Goal: Task Accomplishment & Management: Use online tool/utility

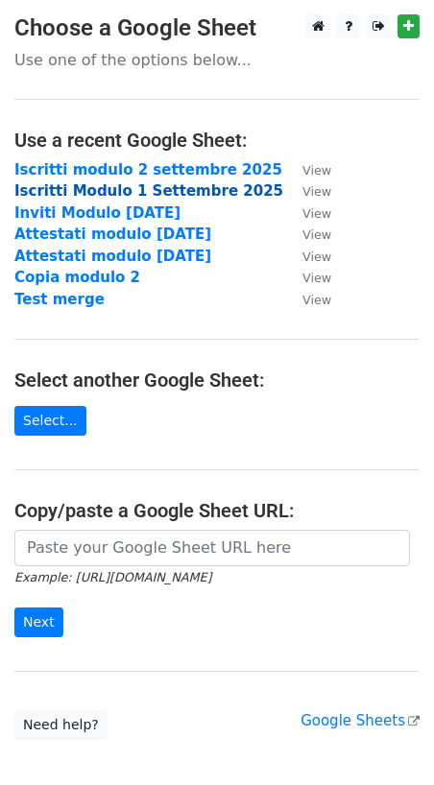
click at [158, 191] on strong "Iscritti Modulo 1 Settembre 2025" at bounding box center [148, 190] width 269 height 17
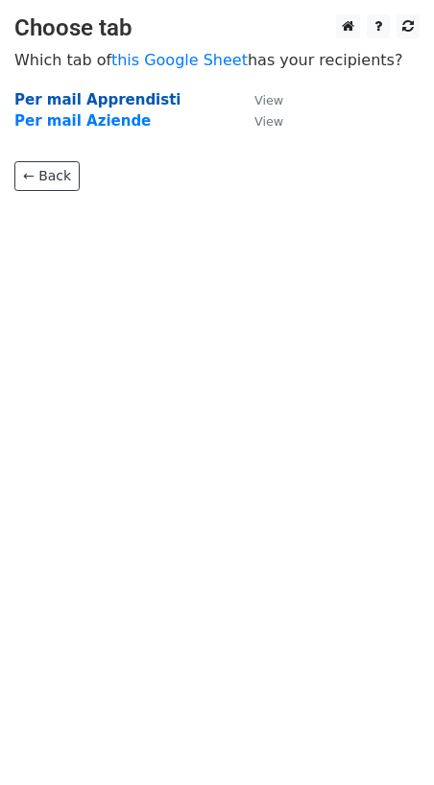
click at [121, 99] on strong "Per mail Apprendisti" at bounding box center [97, 99] width 167 height 17
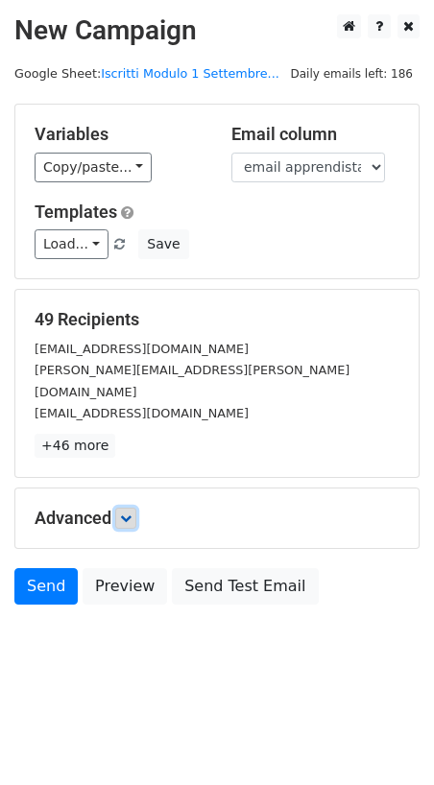
click at [132, 513] on icon at bounding box center [126, 519] width 12 height 12
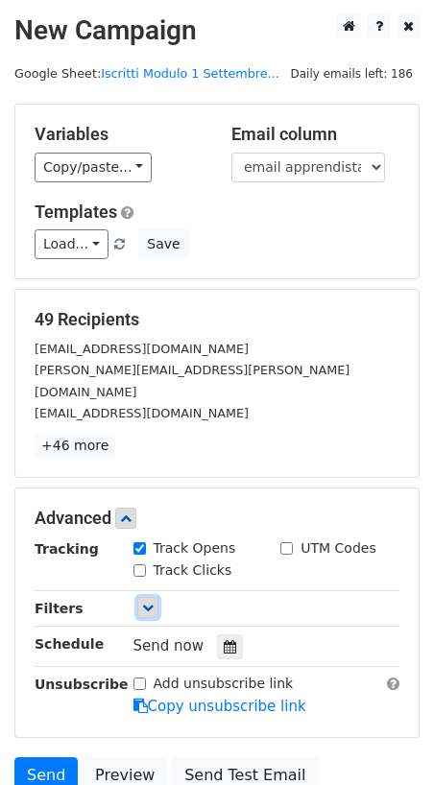
click at [147, 602] on icon at bounding box center [148, 608] width 12 height 12
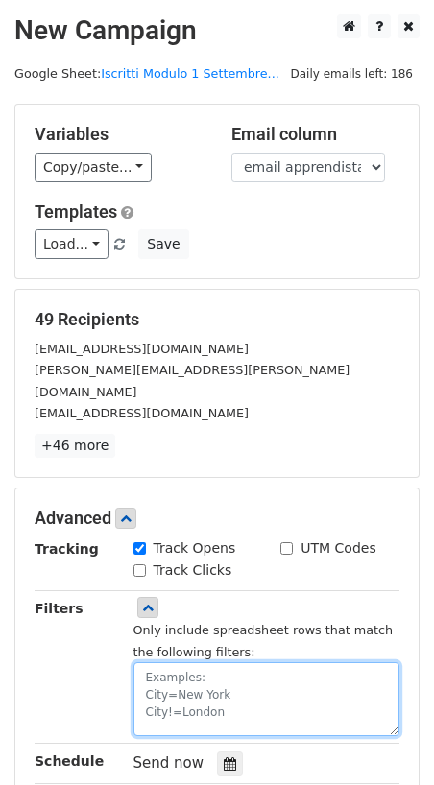
click at [234, 662] on textarea at bounding box center [266, 699] width 267 height 74
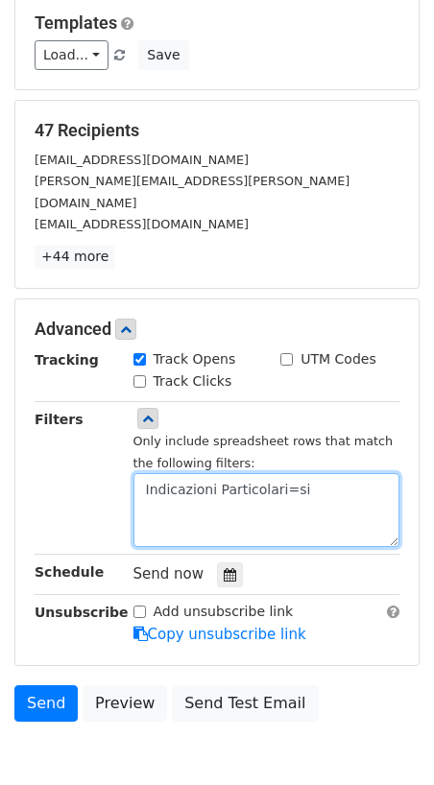
scroll to position [200, 0]
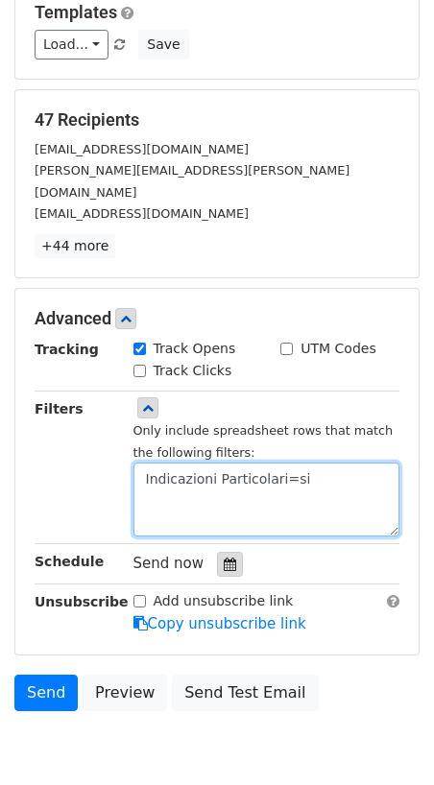
type textarea "Indicazioni Particolari=si"
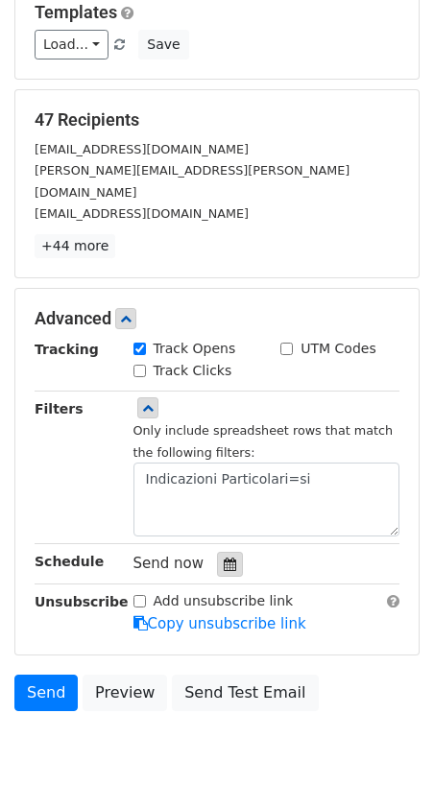
click at [226, 558] on icon at bounding box center [230, 564] width 12 height 13
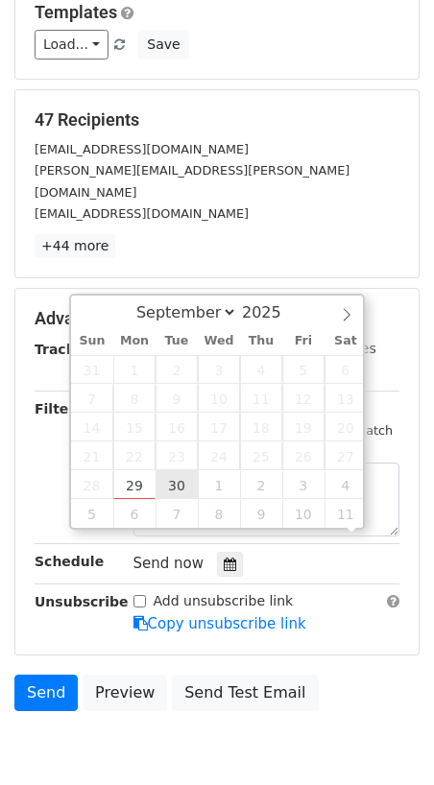
scroll to position [1, 0]
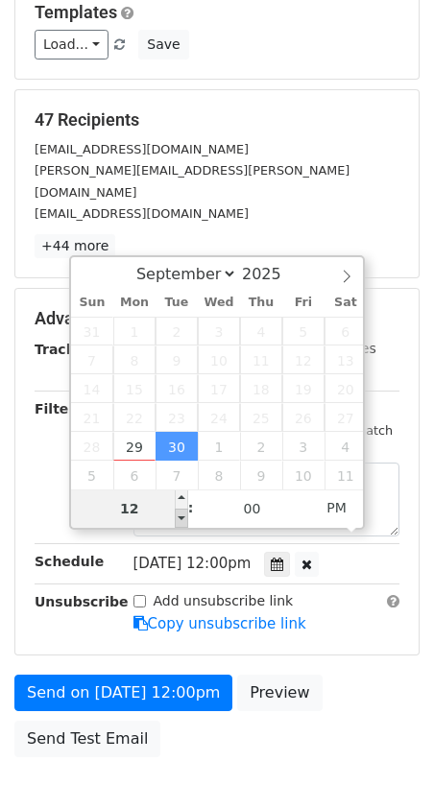
type input "2025-09-30 11:00"
type input "11"
click at [185, 517] on span at bounding box center [181, 518] width 13 height 19
type input "2025-09-30 10:00"
type input "10"
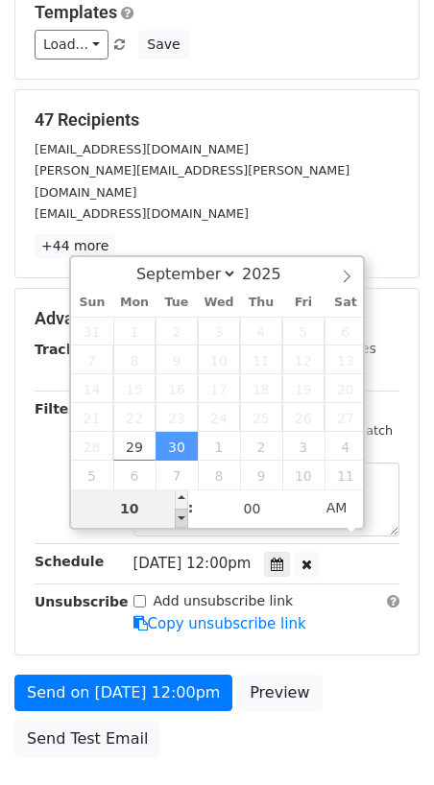
click at [185, 517] on span at bounding box center [181, 518] width 13 height 19
type input "2025-09-30 09:00"
type input "09"
click at [185, 517] on span at bounding box center [181, 518] width 13 height 19
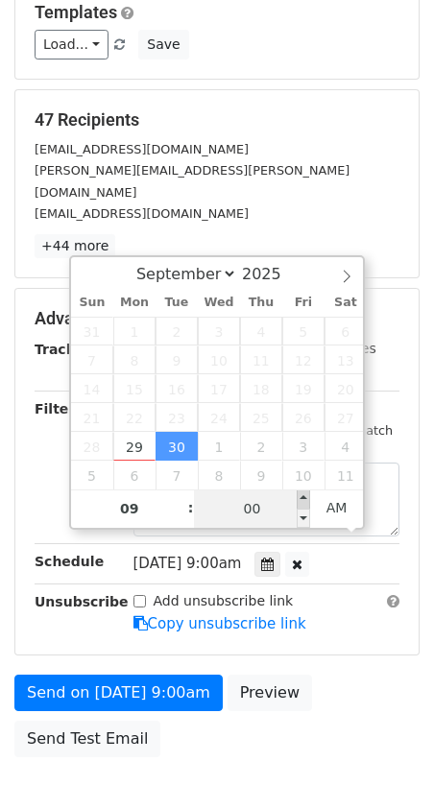
type input "2025-09-30 09:05"
type input "05"
click at [306, 499] on span at bounding box center [303, 499] width 13 height 19
type input "2025-09-30 09:10"
type input "10"
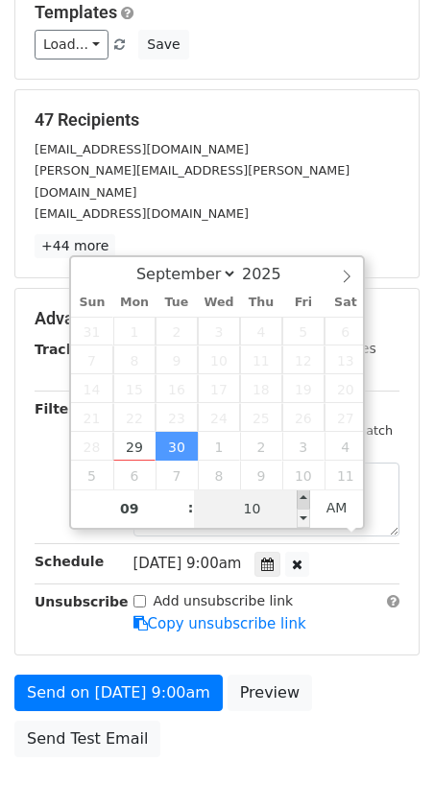
click at [306, 499] on span at bounding box center [303, 499] width 13 height 19
type input "2025-09-30 09:15"
type input "15"
click at [306, 499] on span at bounding box center [303, 499] width 13 height 19
type input "2025-09-30 09:20"
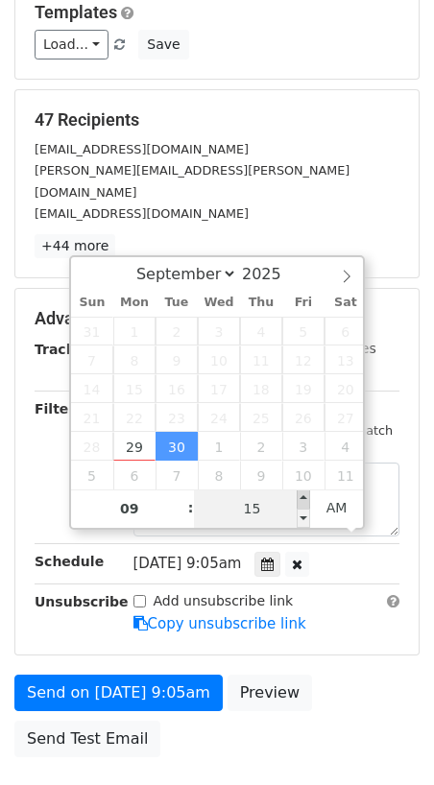
type input "20"
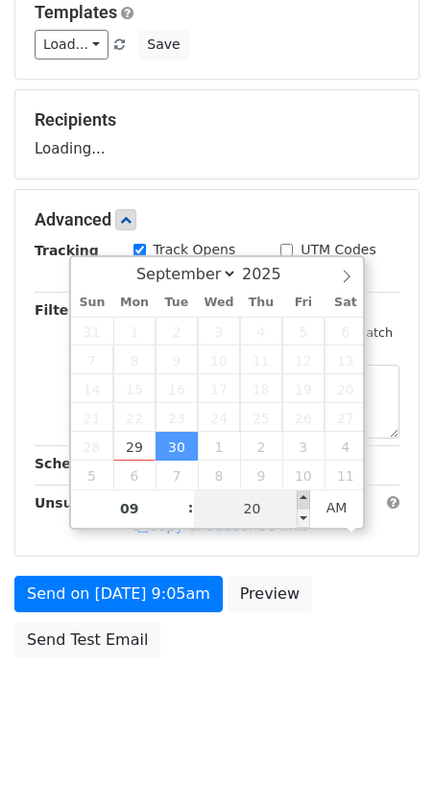
click at [306, 499] on span at bounding box center [303, 499] width 13 height 19
type input "2025-09-30 09:25"
type input "25"
click at [306, 499] on span at bounding box center [303, 499] width 13 height 19
type input "2025-09-30 09:30"
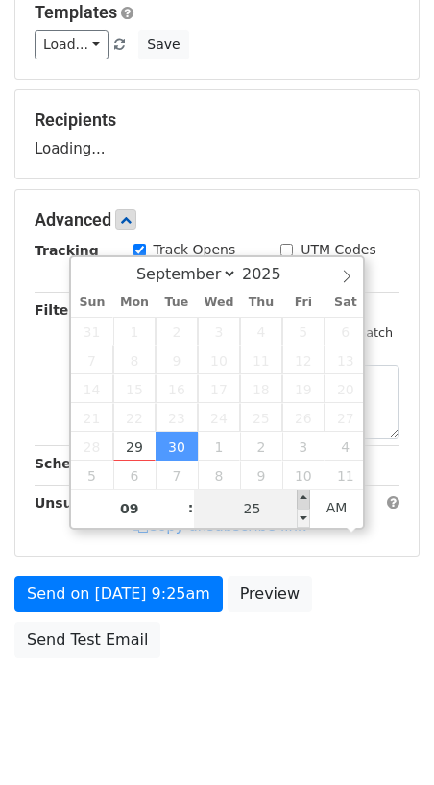
type input "30"
click at [306, 499] on span at bounding box center [303, 499] width 13 height 19
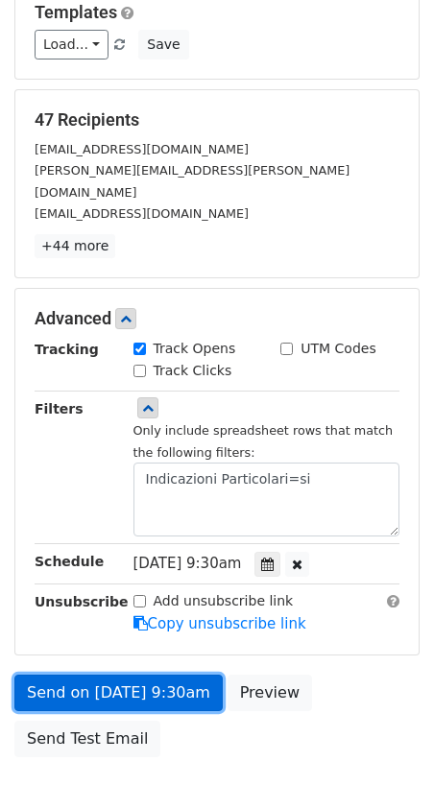
click at [167, 675] on link "Send on Sep 30 at 9:30am" at bounding box center [118, 693] width 208 height 36
